Goal: Information Seeking & Learning: Find specific fact

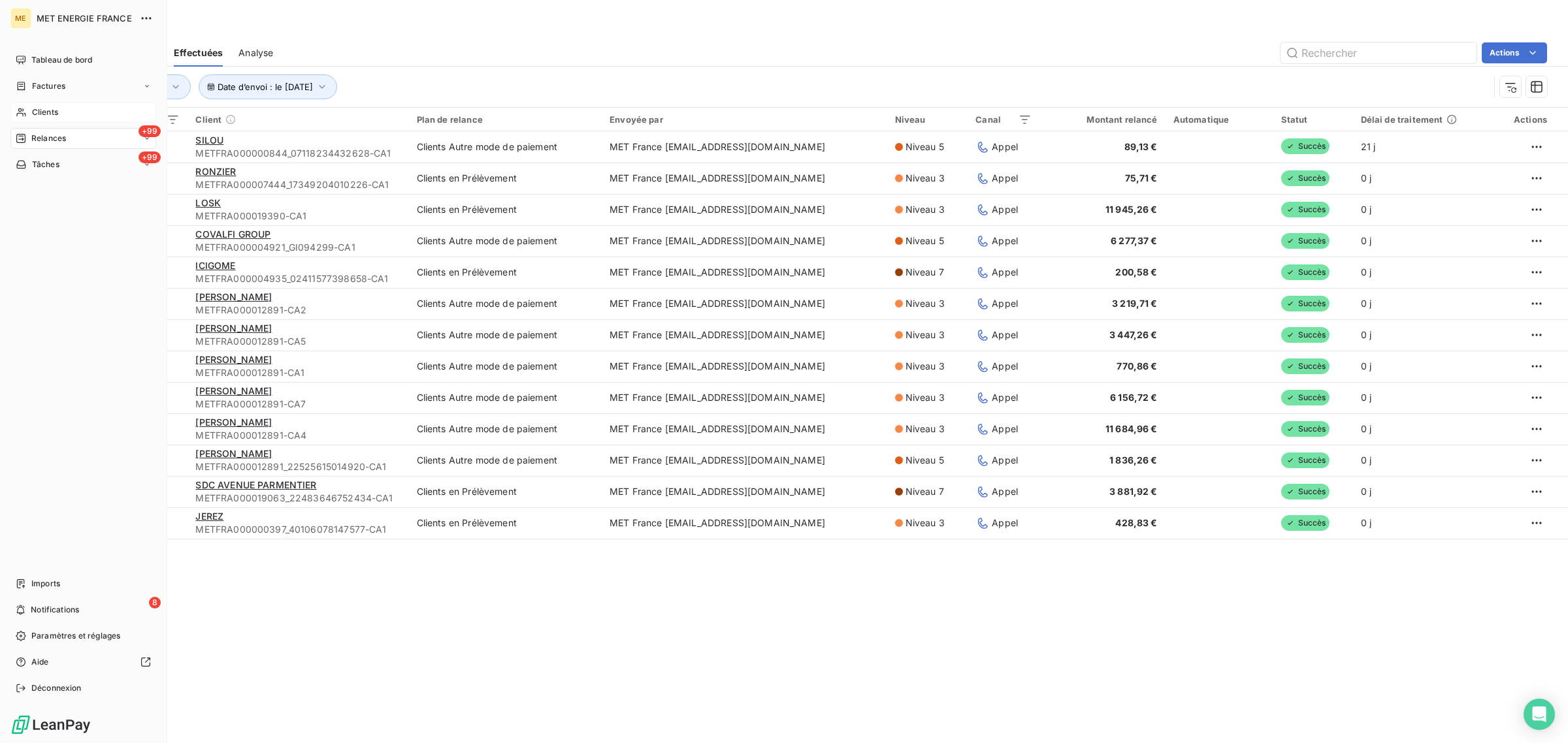
click at [34, 120] on div "Clients" at bounding box center [84, 112] width 146 height 21
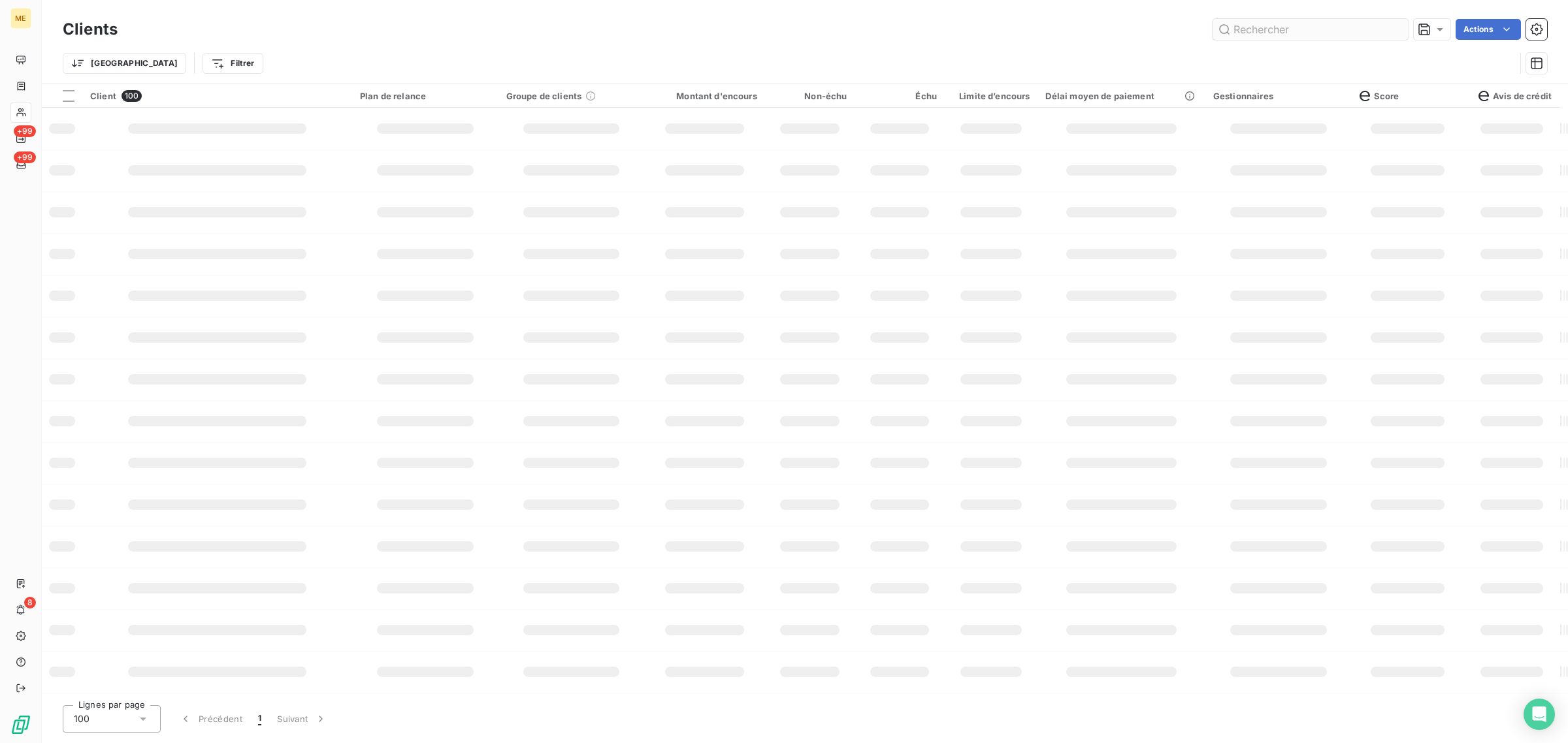
click at [1311, 39] on input "text" at bounding box center [1310, 29] width 196 height 21
click at [1307, 36] on input "text" at bounding box center [1310, 29] width 196 height 21
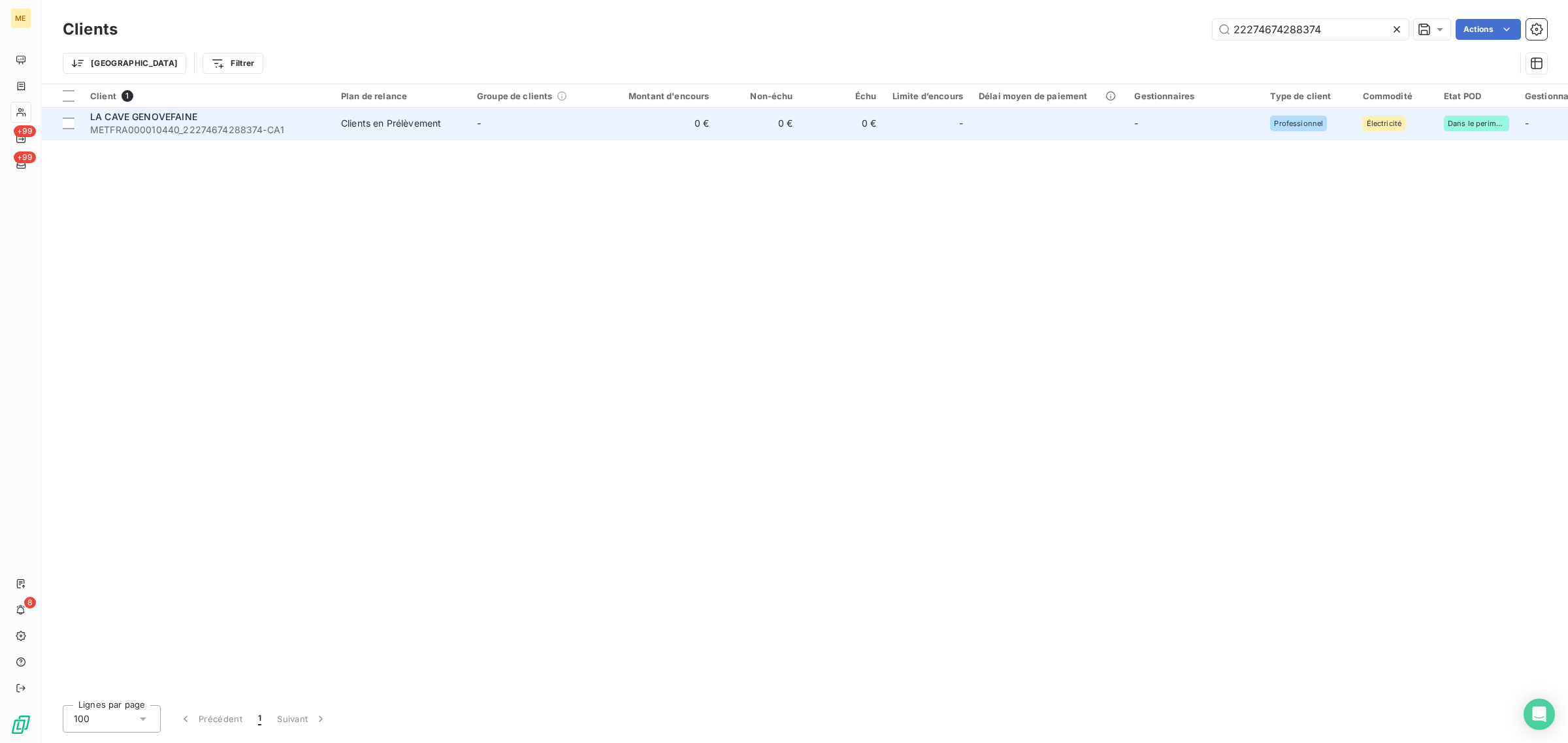
type input "22274674288374"
click at [570, 112] on td "-" at bounding box center [537, 124] width 136 height 31
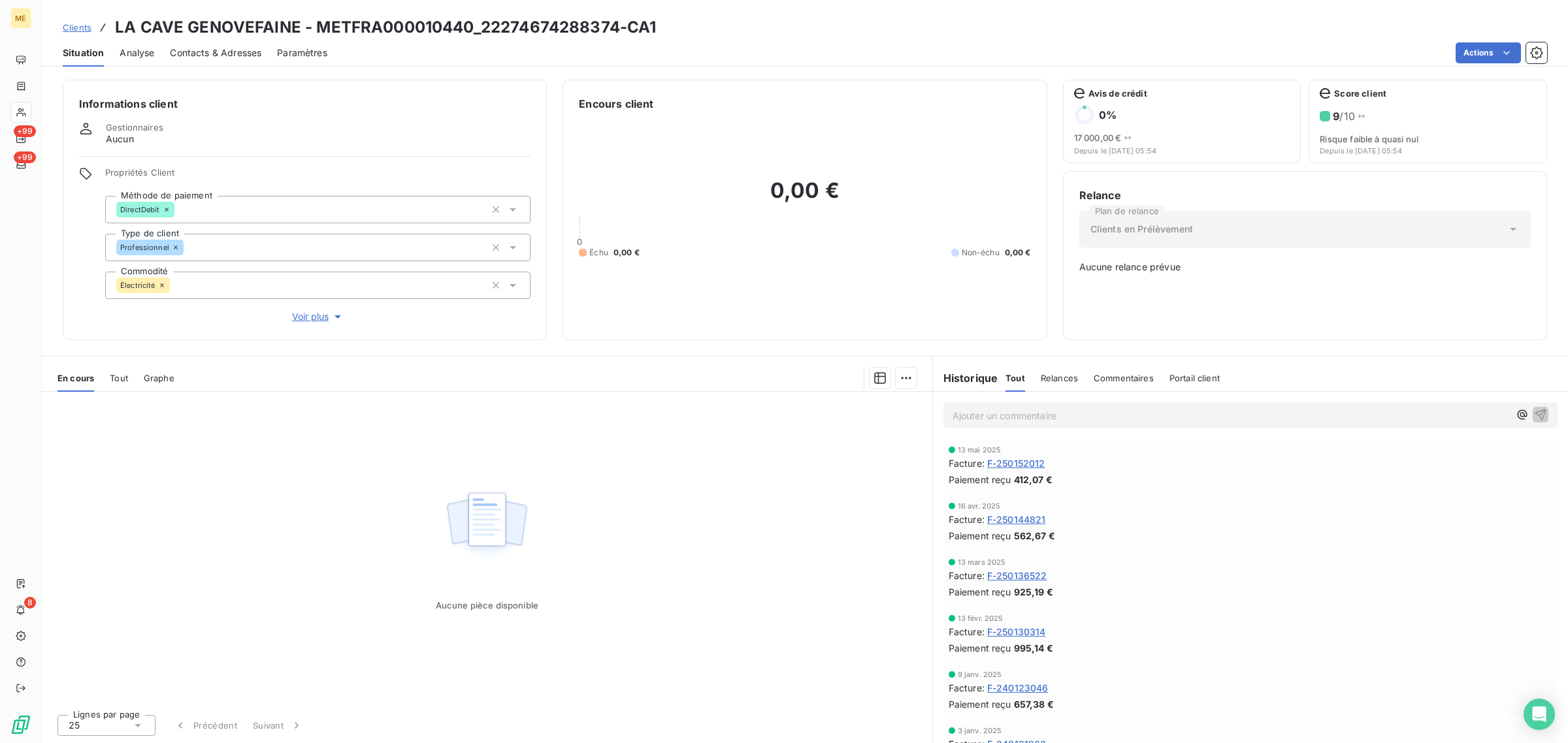
click at [67, 30] on span "Clients" at bounding box center [77, 27] width 29 height 11
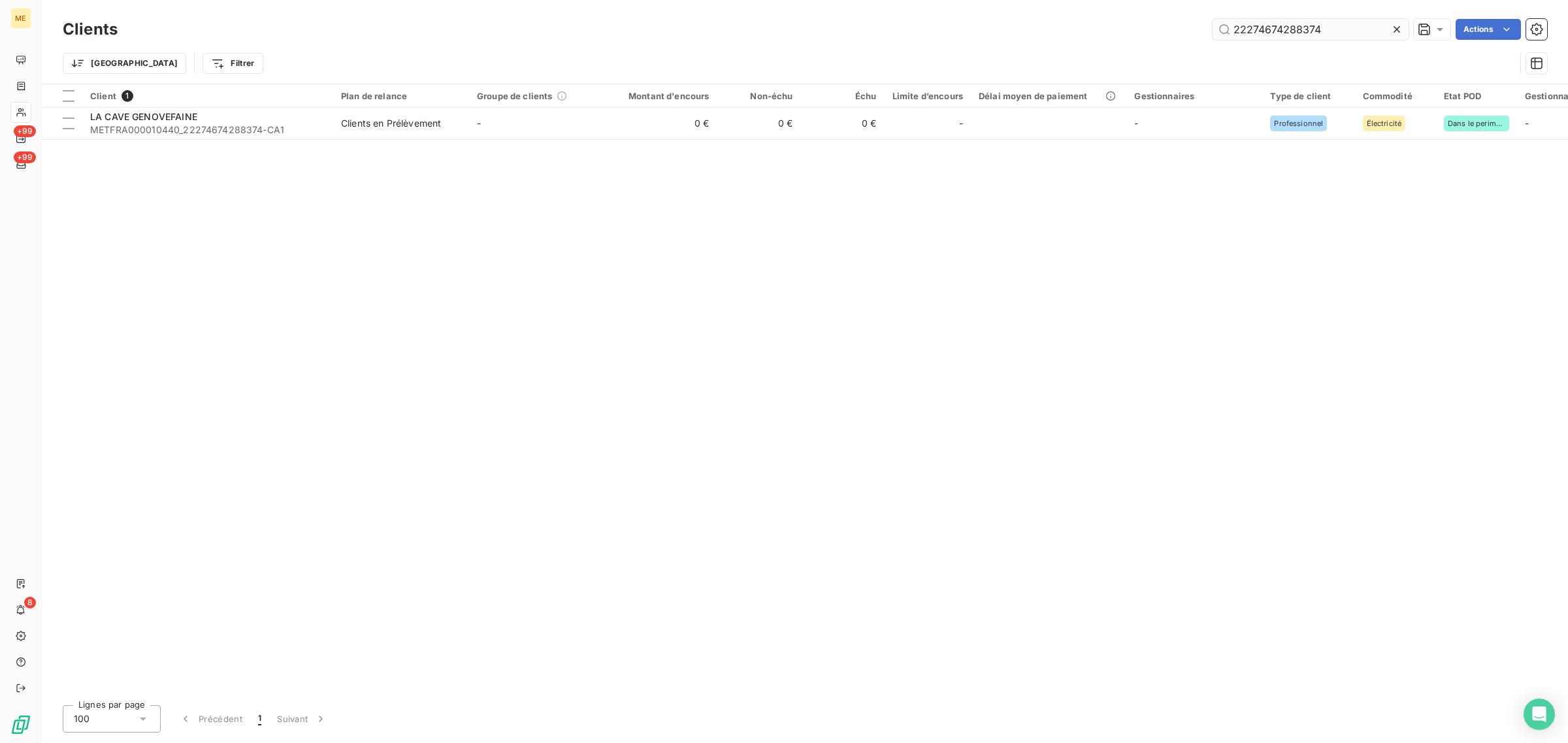
click at [1395, 30] on icon at bounding box center [1397, 29] width 13 height 13
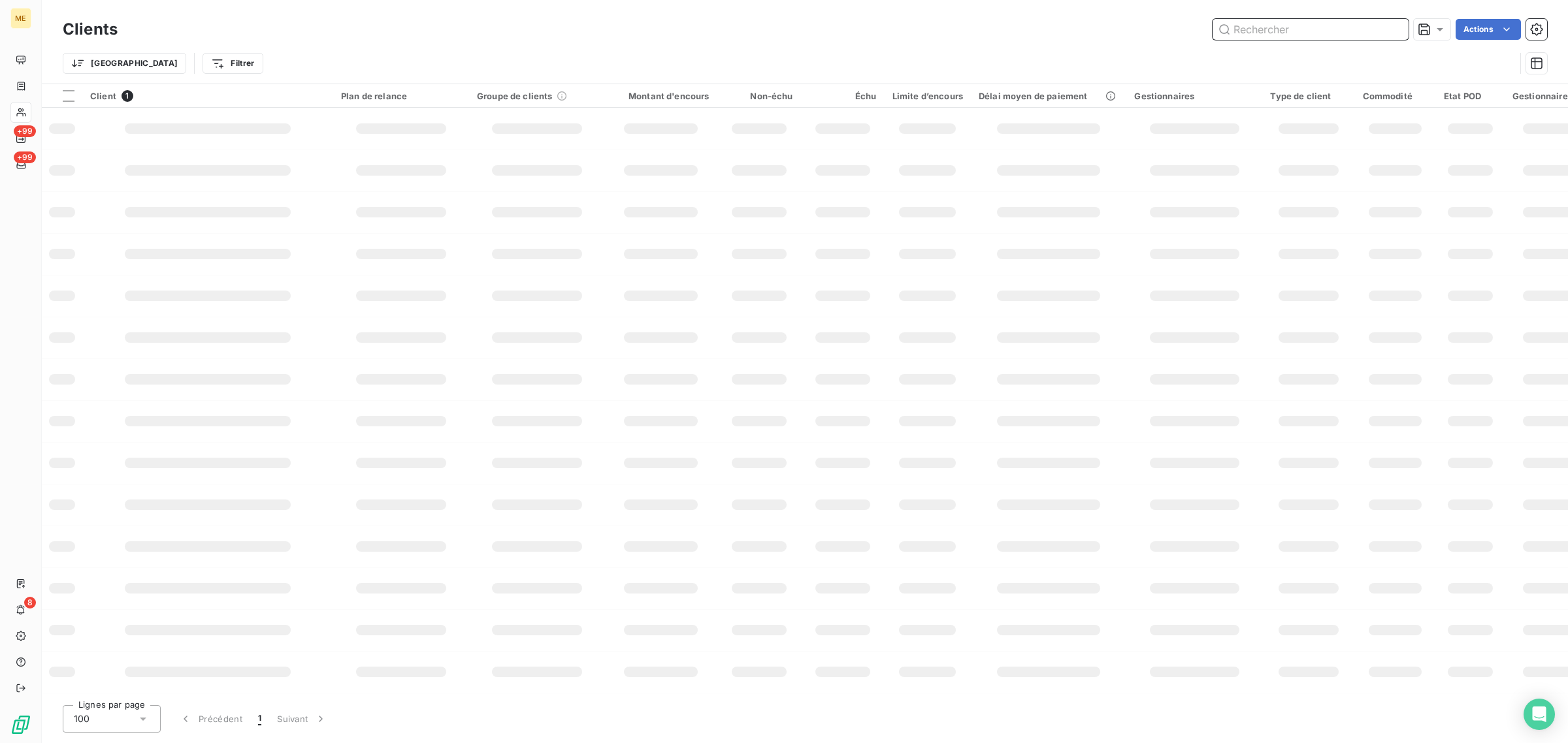
click at [1335, 27] on input "text" at bounding box center [1310, 29] width 196 height 21
paste input "METFRA000010440"
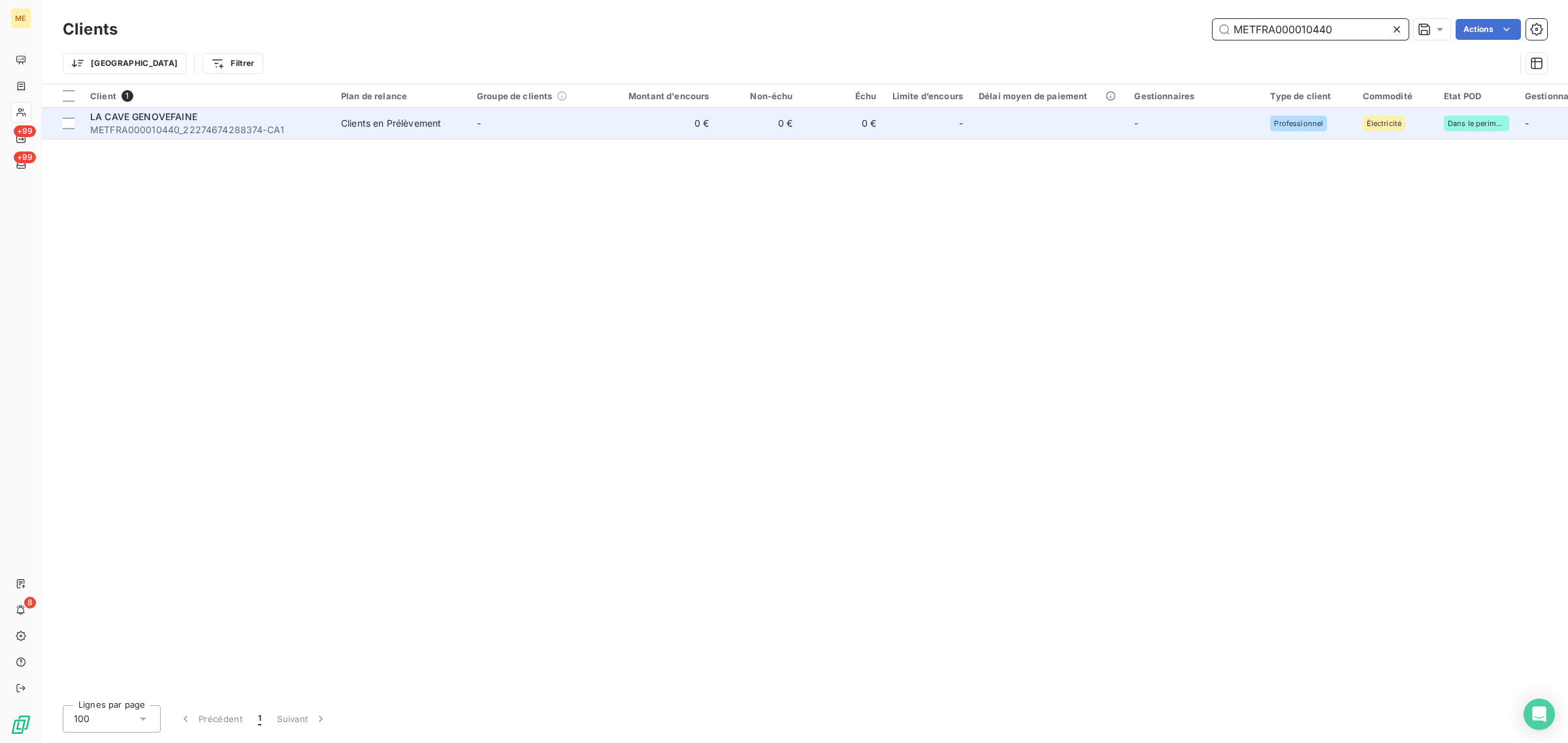
type input "METFRA000010440"
click at [576, 138] on td "-" at bounding box center [537, 124] width 136 height 31
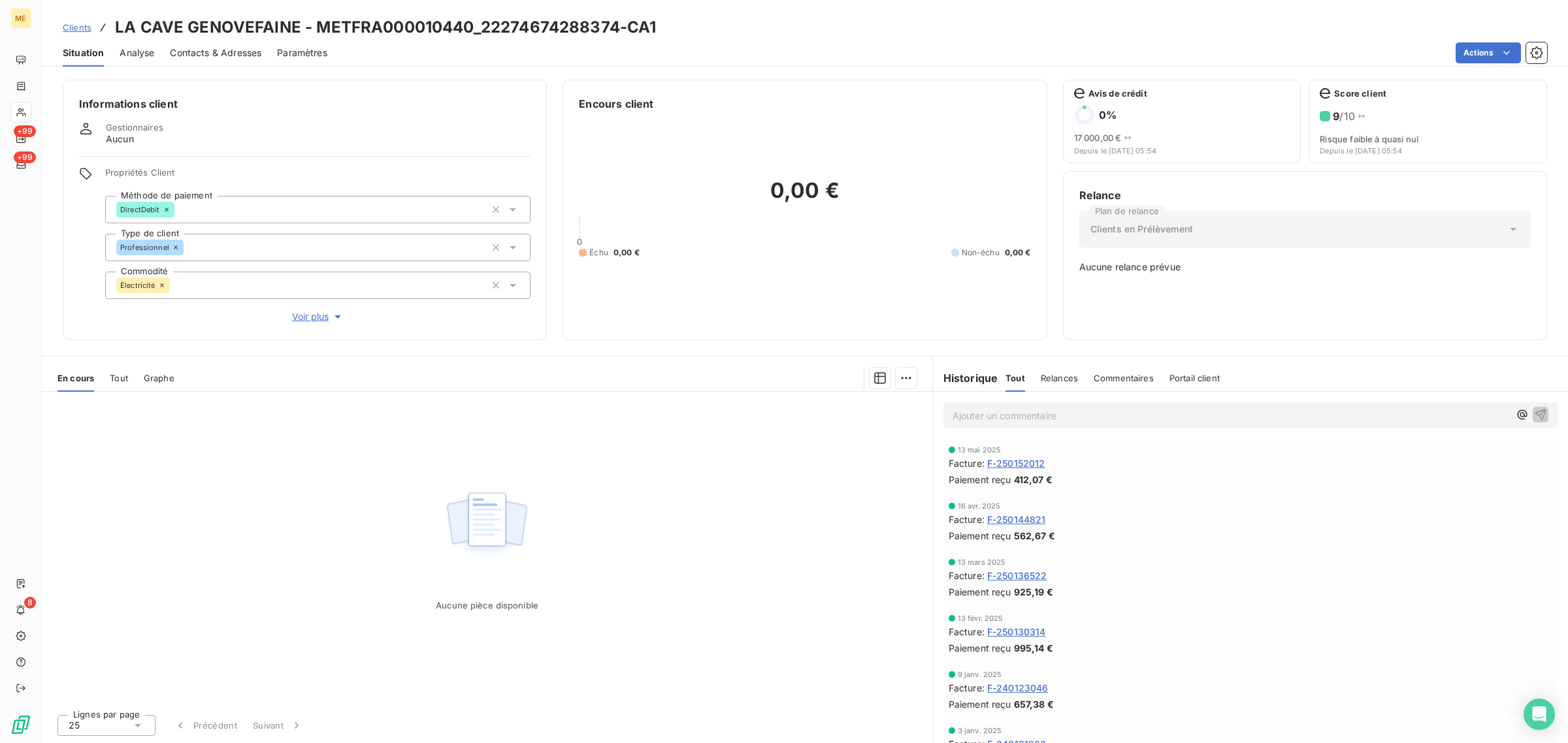
click at [766, 530] on div "Aucune pièce disponible" at bounding box center [487, 547] width 890 height 312
click at [1021, 469] on span "F-250152012" at bounding box center [1016, 463] width 58 height 14
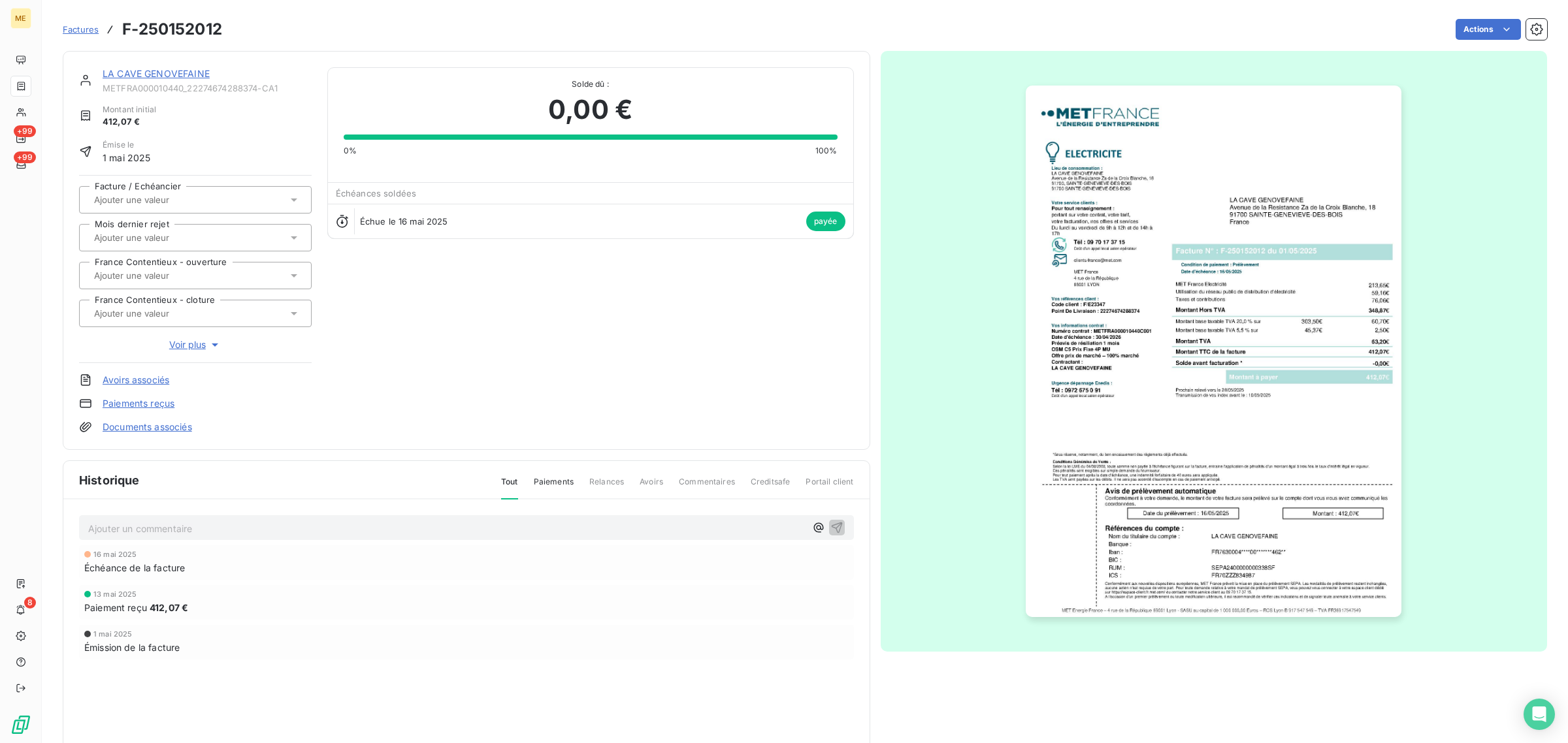
click at [1094, 374] on img "button" at bounding box center [1213, 351] width 376 height 532
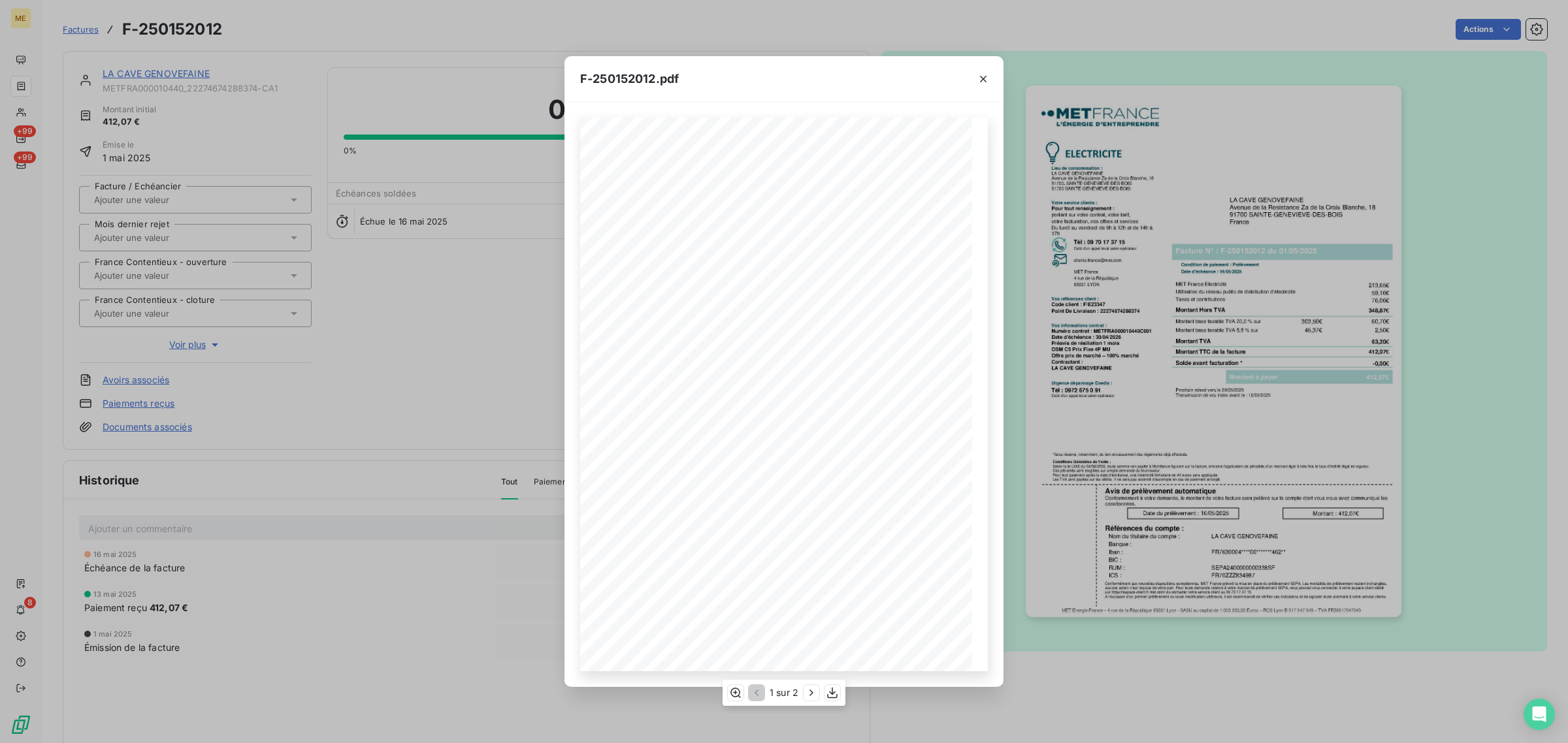
click at [835, 705] on div "1 sur 2" at bounding box center [784, 693] width 123 height 26
click at [834, 694] on icon "button" at bounding box center [832, 693] width 13 height 13
click at [976, 73] on button "button" at bounding box center [983, 79] width 21 height 21
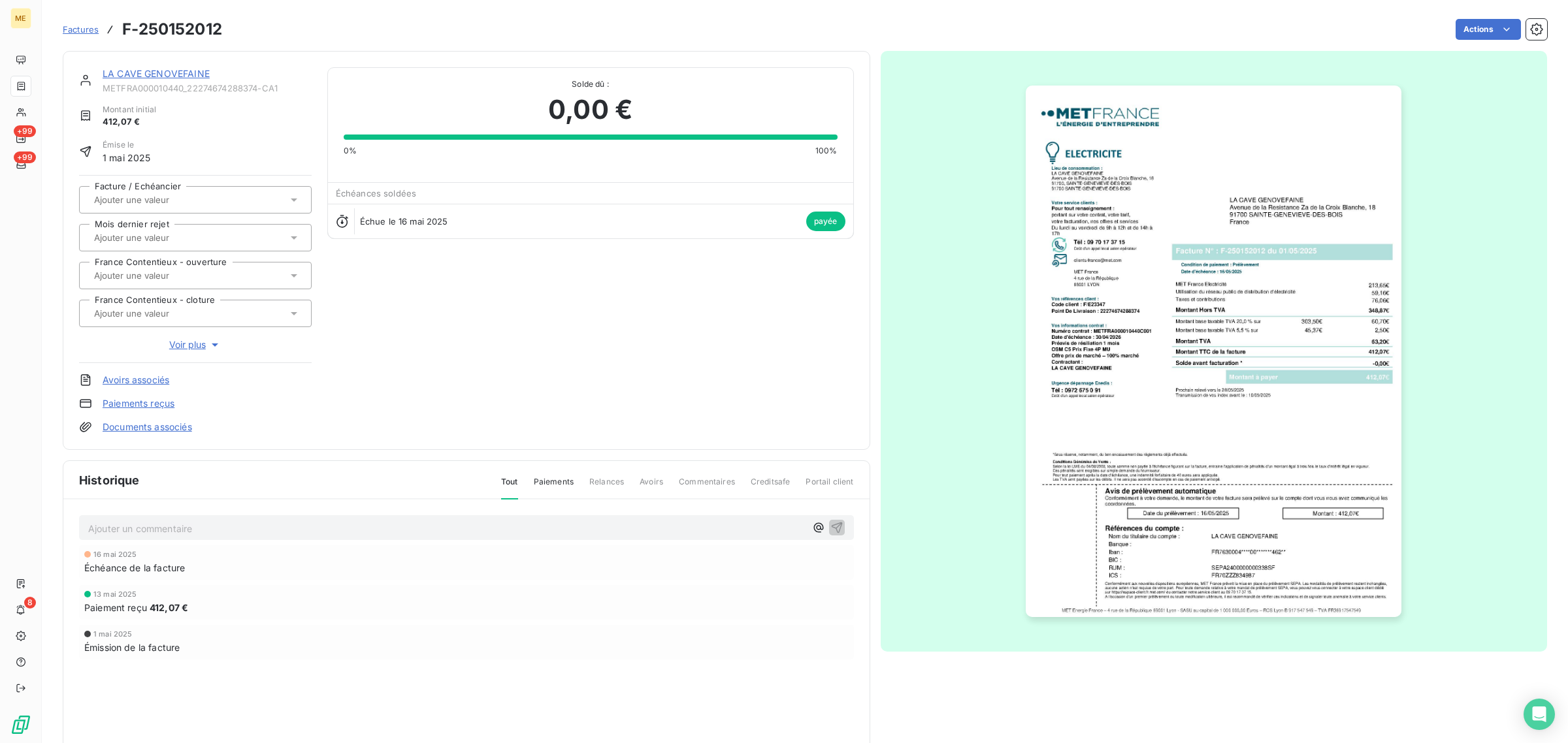
click at [147, 83] on span "METFRA000010440_22274674288374-CA1" at bounding box center [206, 88] width 209 height 11
click at [162, 73] on link "LA CAVE GENOVEFAINE" at bounding box center [156, 74] width 107 height 11
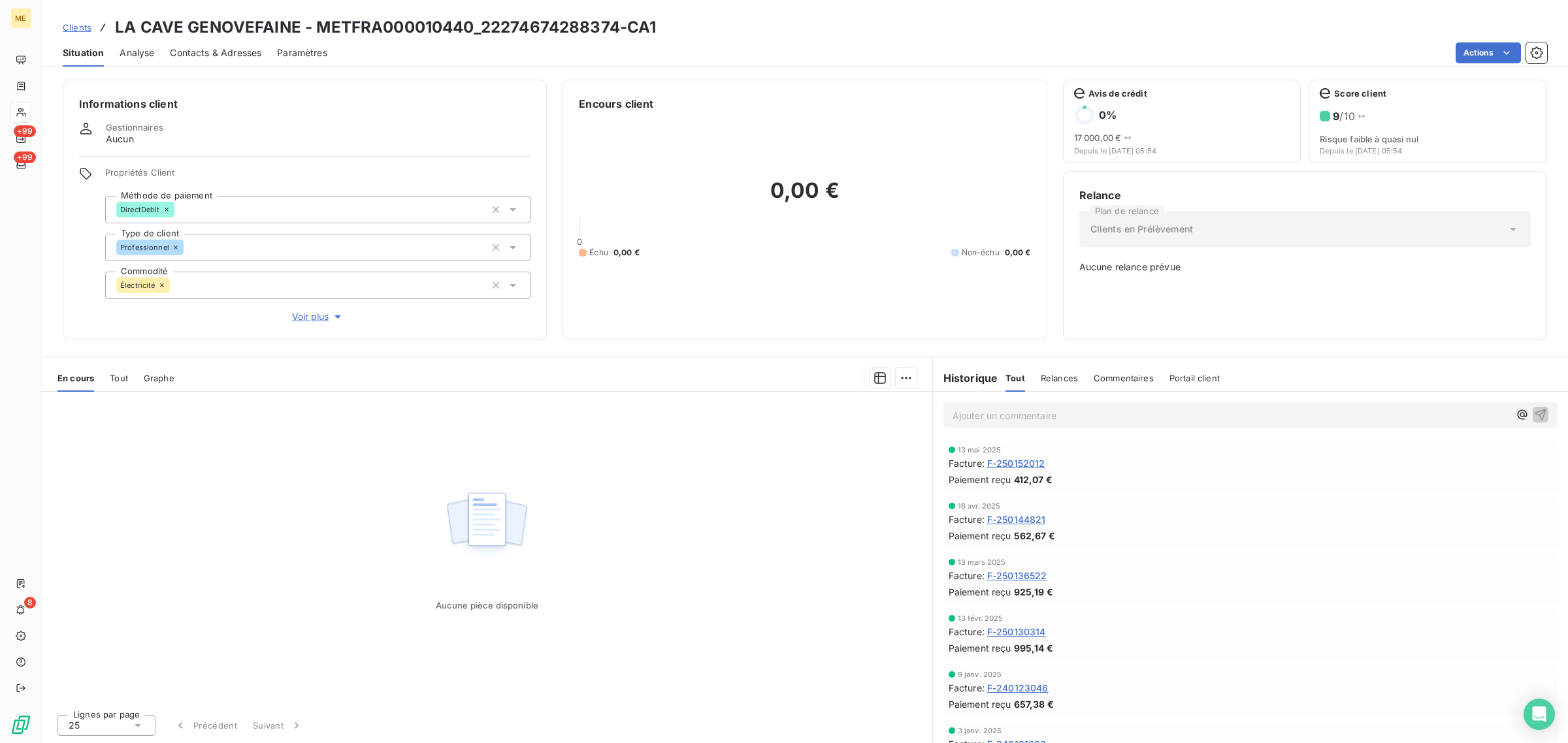
click at [1026, 518] on span "F-250144821" at bounding box center [1017, 519] width 59 height 14
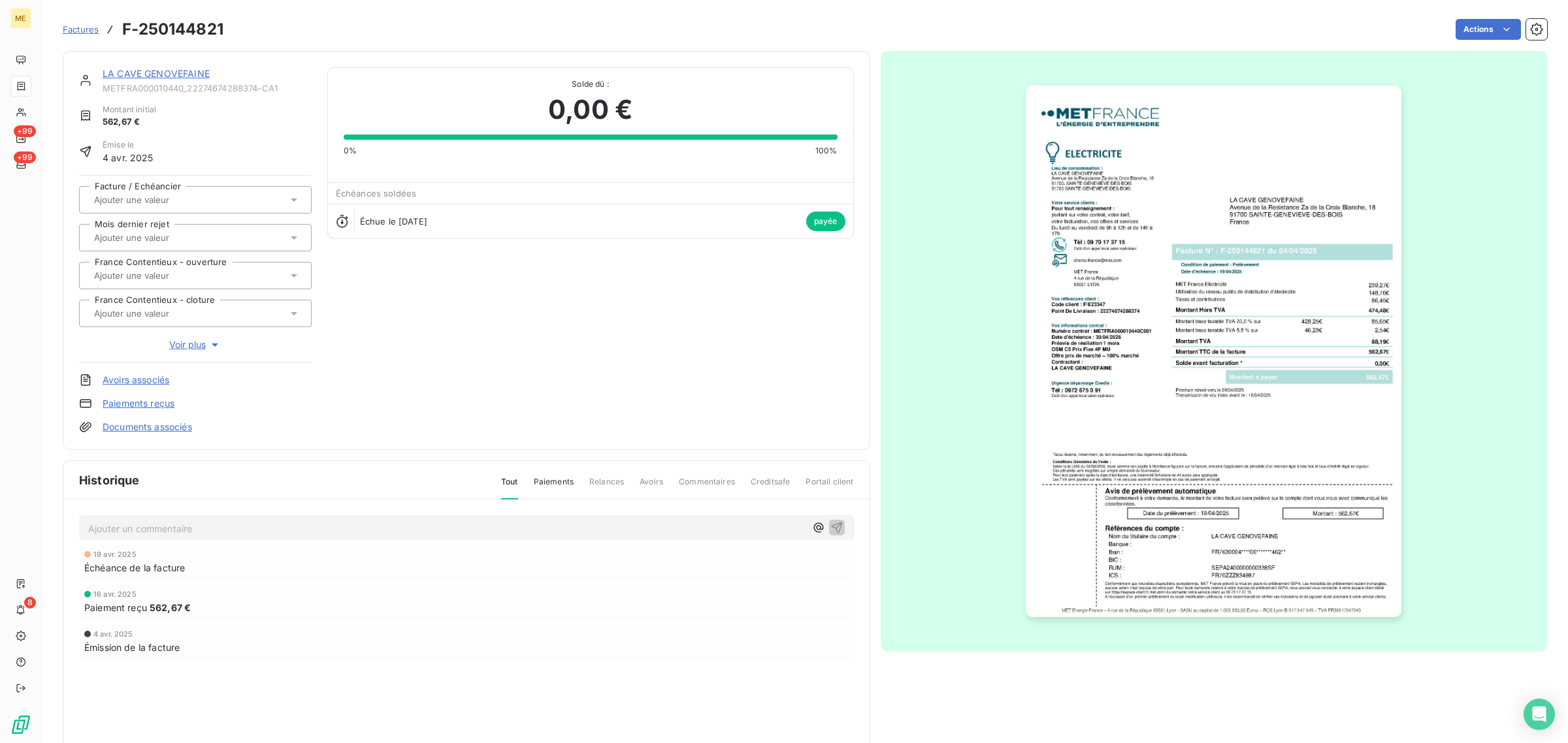
click at [1117, 189] on img "button" at bounding box center [1213, 351] width 376 height 532
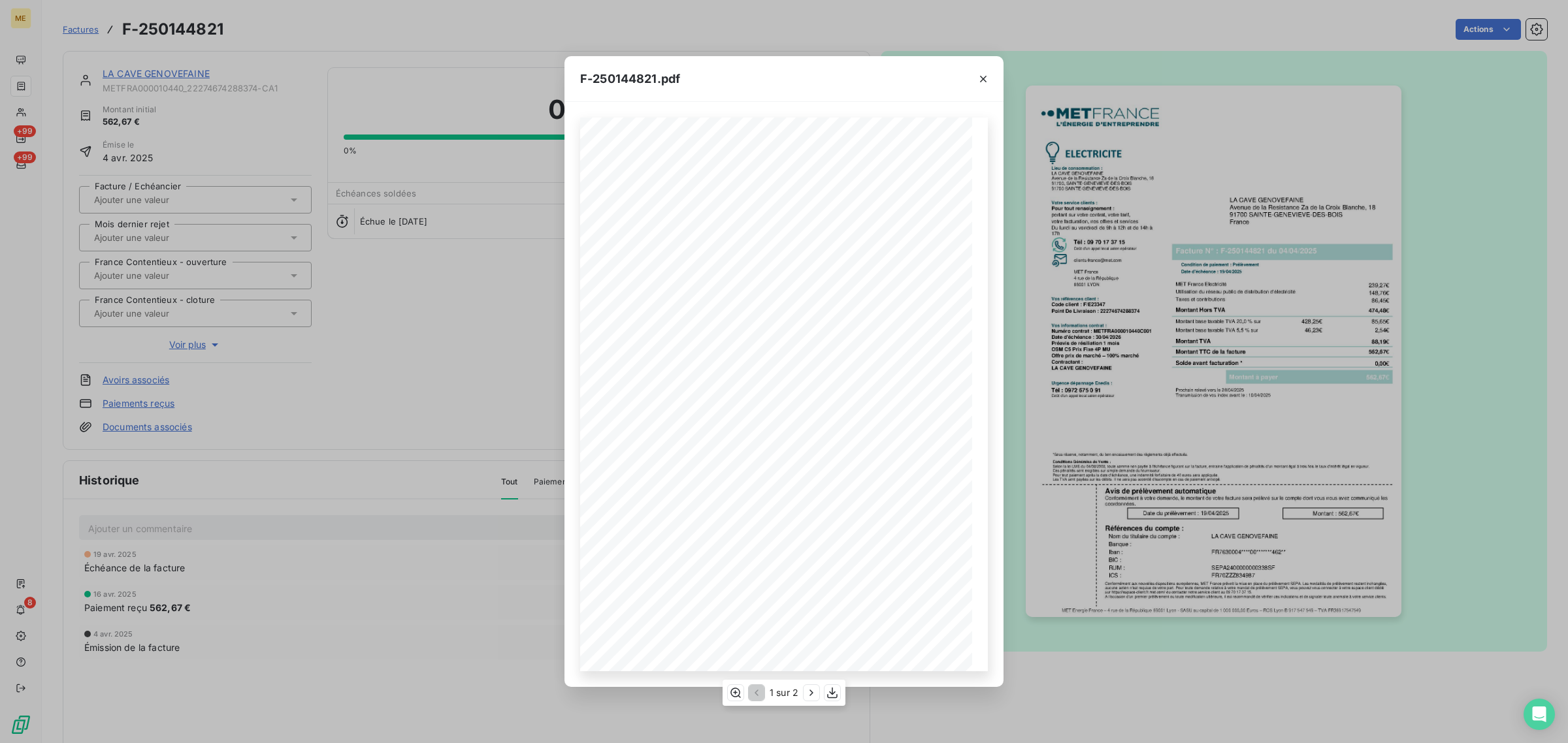
click at [812, 405] on span "Solde avant facturation *" at bounding box center [779, 407] width 69 height 6
click at [828, 691] on icon "button" at bounding box center [832, 693] width 13 height 13
click at [984, 79] on icon "button" at bounding box center [983, 79] width 7 height 7
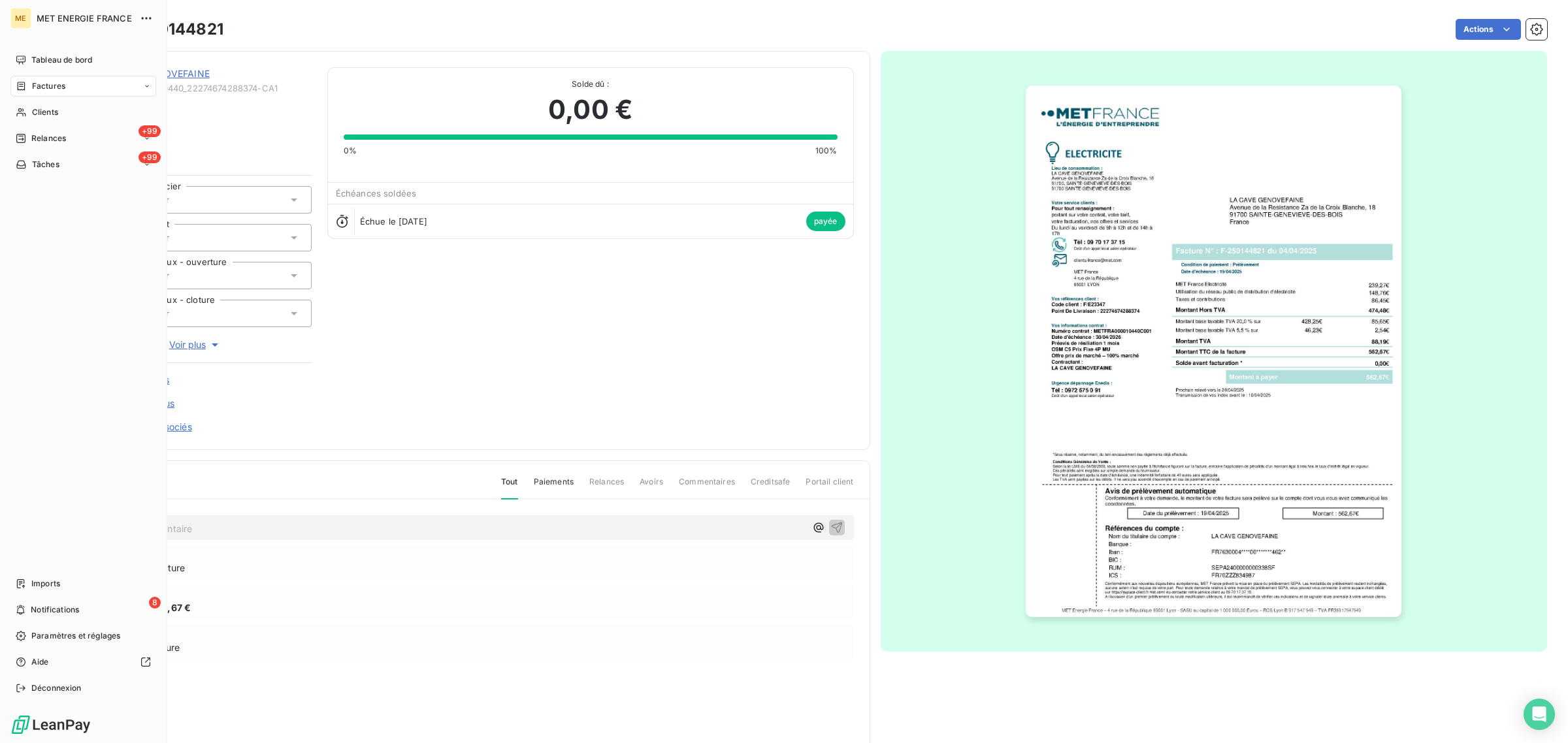
click at [38, 105] on div "Clients" at bounding box center [84, 112] width 146 height 21
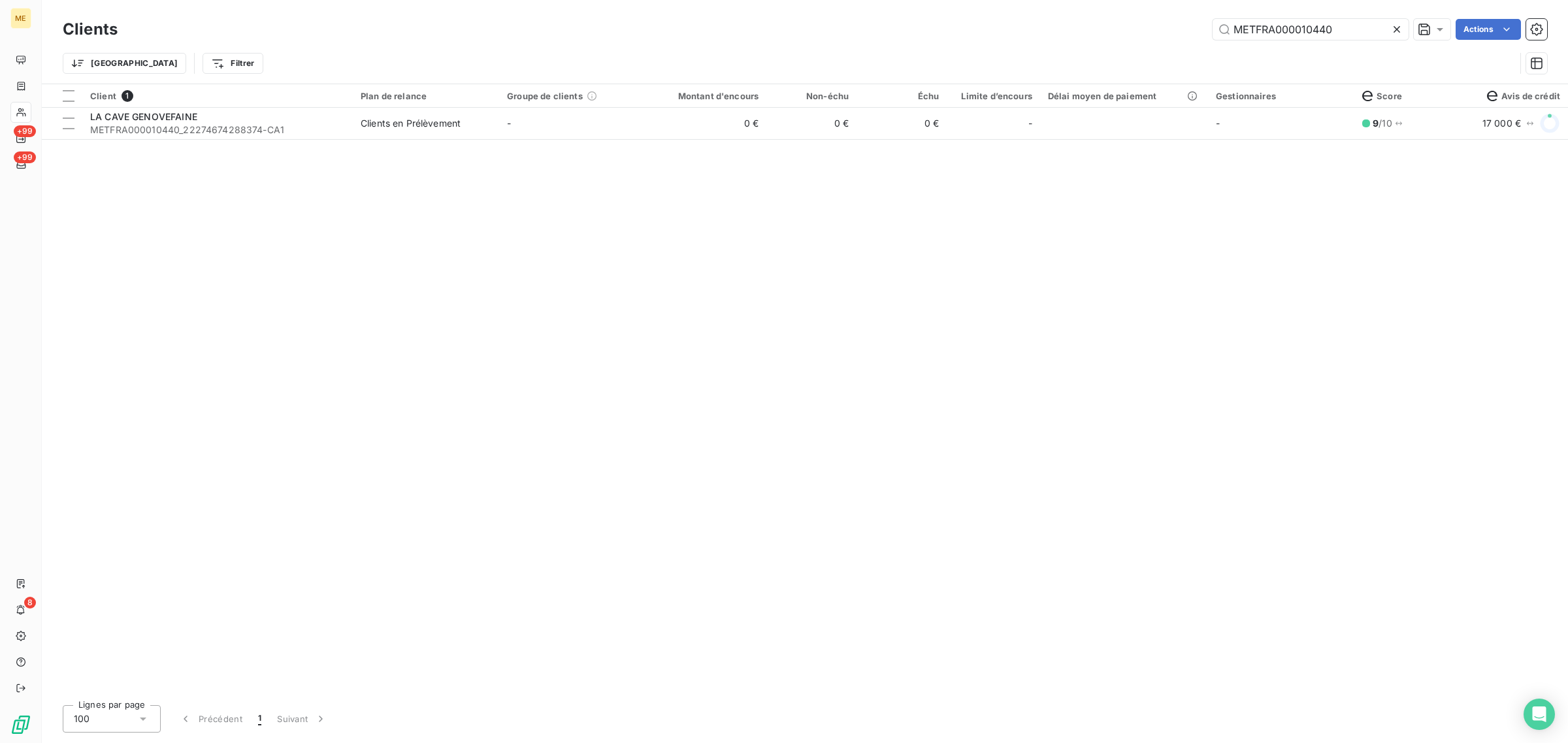
drag, startPoint x: 1335, startPoint y: 25, endPoint x: 1111, endPoint y: 25, distance: 224.0
click at [1111, 25] on div "METFRA000010440 Actions" at bounding box center [841, 29] width 1414 height 21
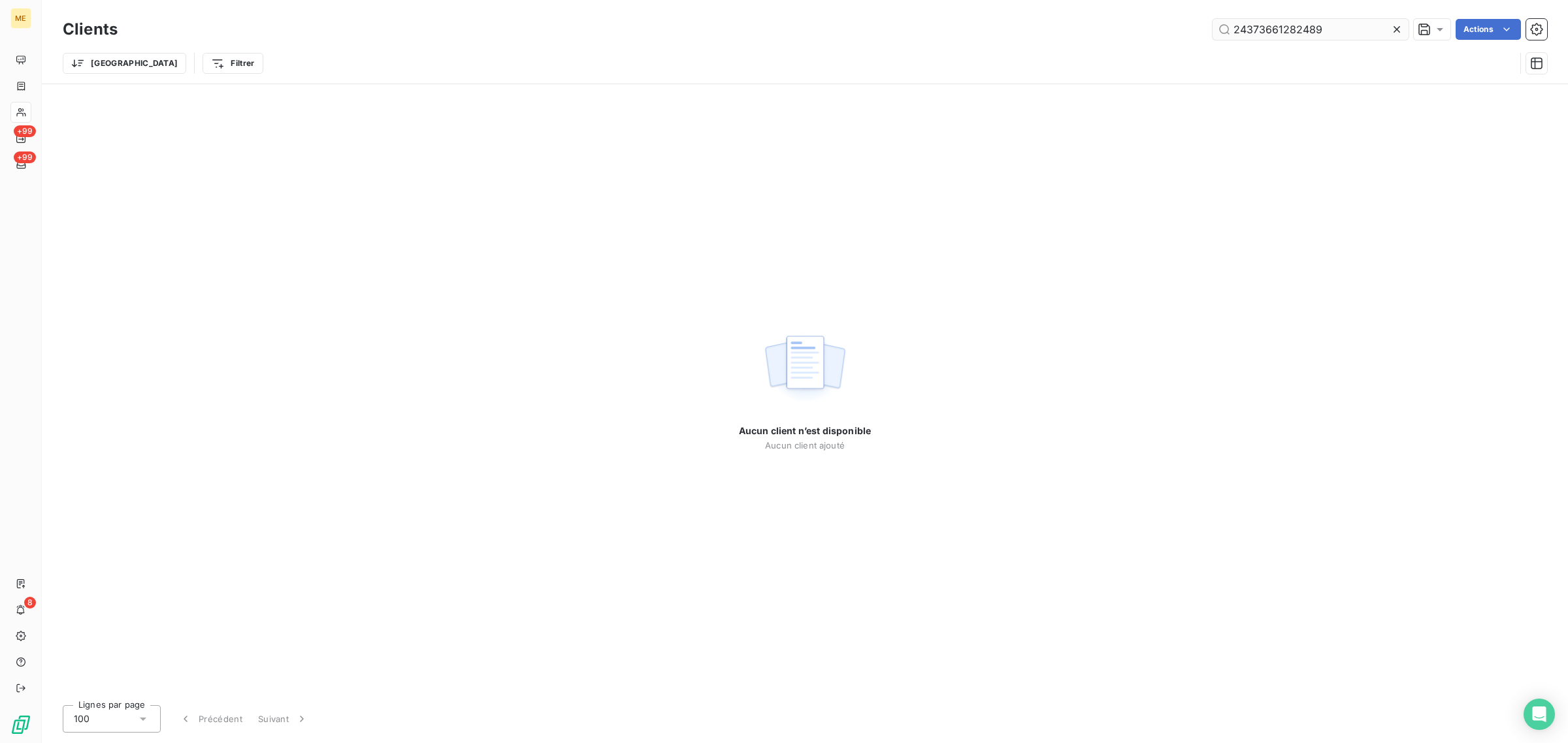
click at [1233, 30] on input "24373661282489" at bounding box center [1310, 29] width 196 height 21
click at [1337, 34] on input "24373661282489" at bounding box center [1310, 29] width 196 height 21
type input "24373661282489"
